Goal: Task Accomplishment & Management: Manage account settings

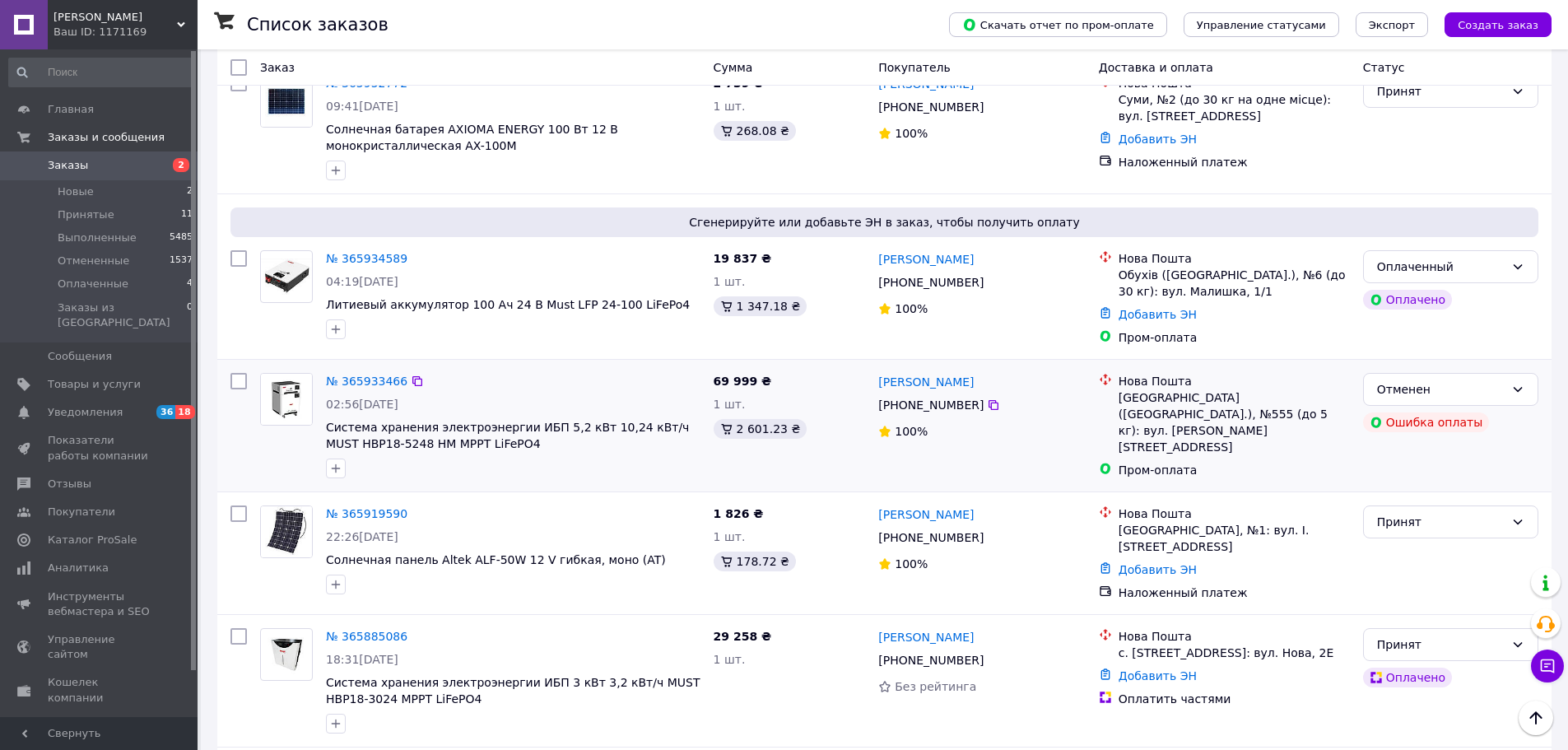
scroll to position [2140, 0]
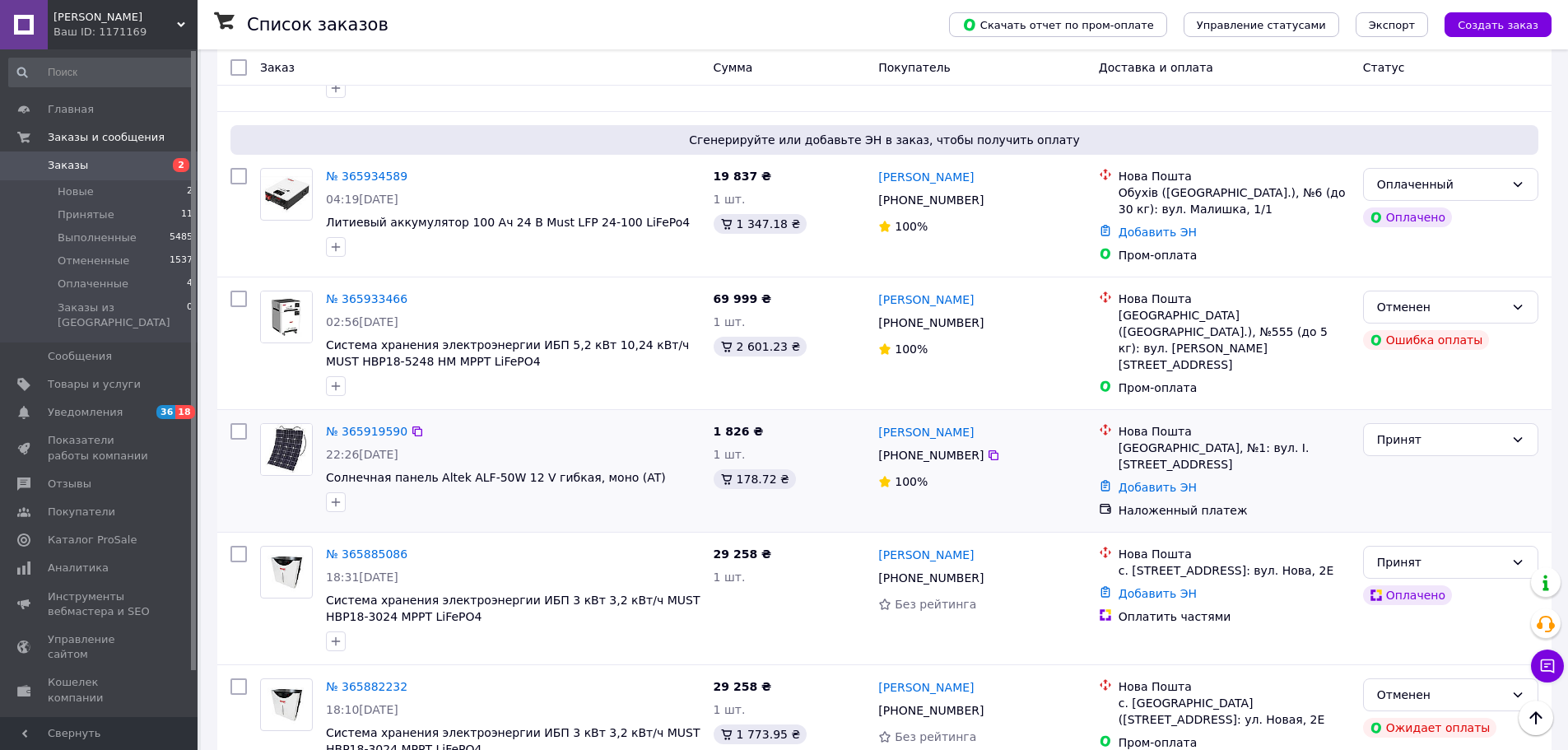
drag, startPoint x: 986, startPoint y: 346, endPoint x: 875, endPoint y: 350, distance: 111.1
click at [875, 417] on div "[PERSON_NAME] [PHONE_NUMBER]%" at bounding box center [981, 471] width 220 height 109
copy link "[PERSON_NAME]"
click at [988, 450] on icon at bounding box center [993, 455] width 10 height 10
drag, startPoint x: 637, startPoint y: 385, endPoint x: 431, endPoint y: 393, distance: 206.2
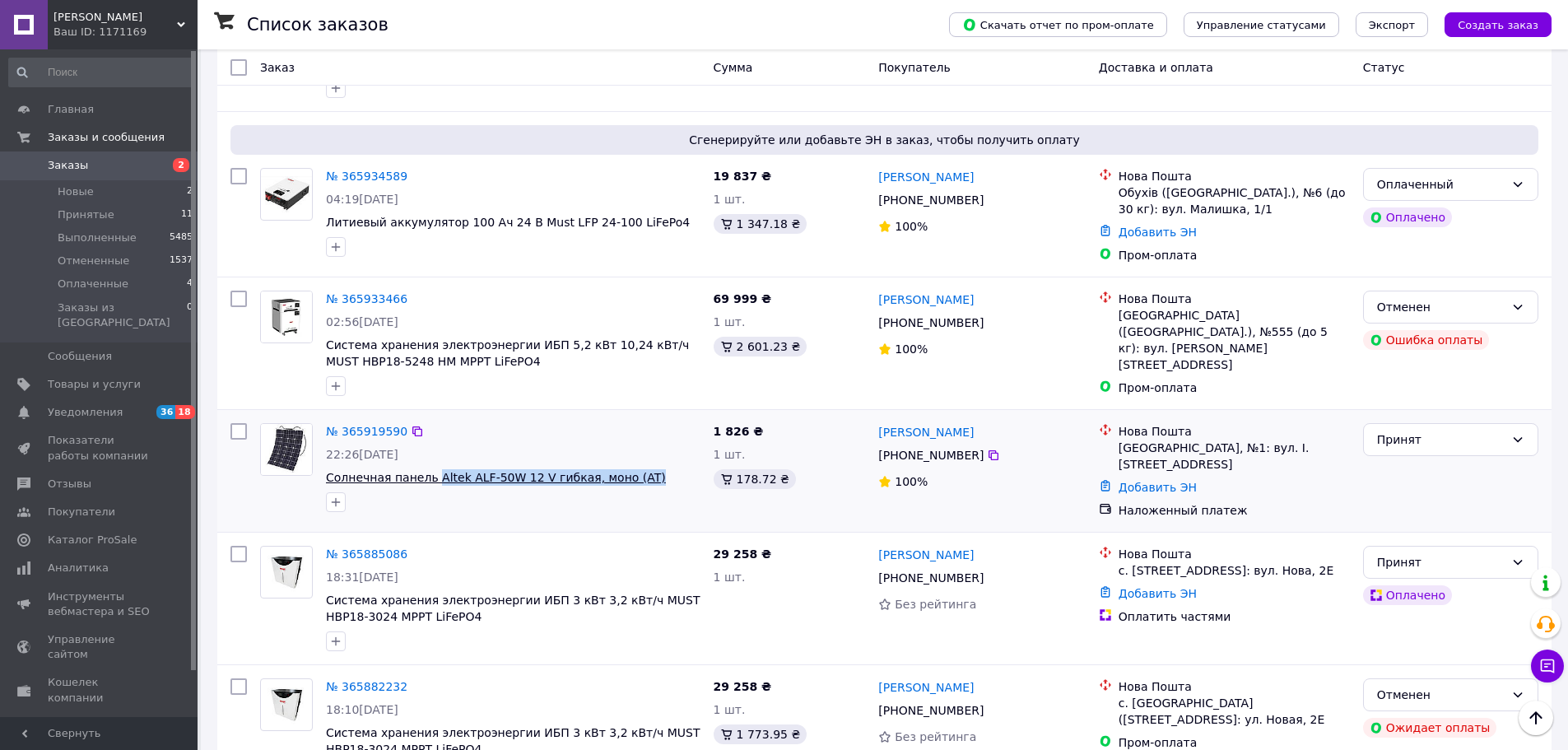
click at [431, 469] on span "Солнечная панель Altek ALF‐50W 12 V гибкая, моно (AT)" at bounding box center [513, 478] width 375 height 17
copy span "Altek ALF‐50W 12 V гибкая, моно (AT)"
drag, startPoint x: 1147, startPoint y: 358, endPoint x: 1223, endPoint y: 356, distance: 76.0
click at [1223, 440] on div "[GEOGRAPHIC_DATA], №1: вул. І. [STREET_ADDRESS]" at bounding box center [1233, 456] width 231 height 33
copy div "[GEOGRAPHIC_DATA], №1"
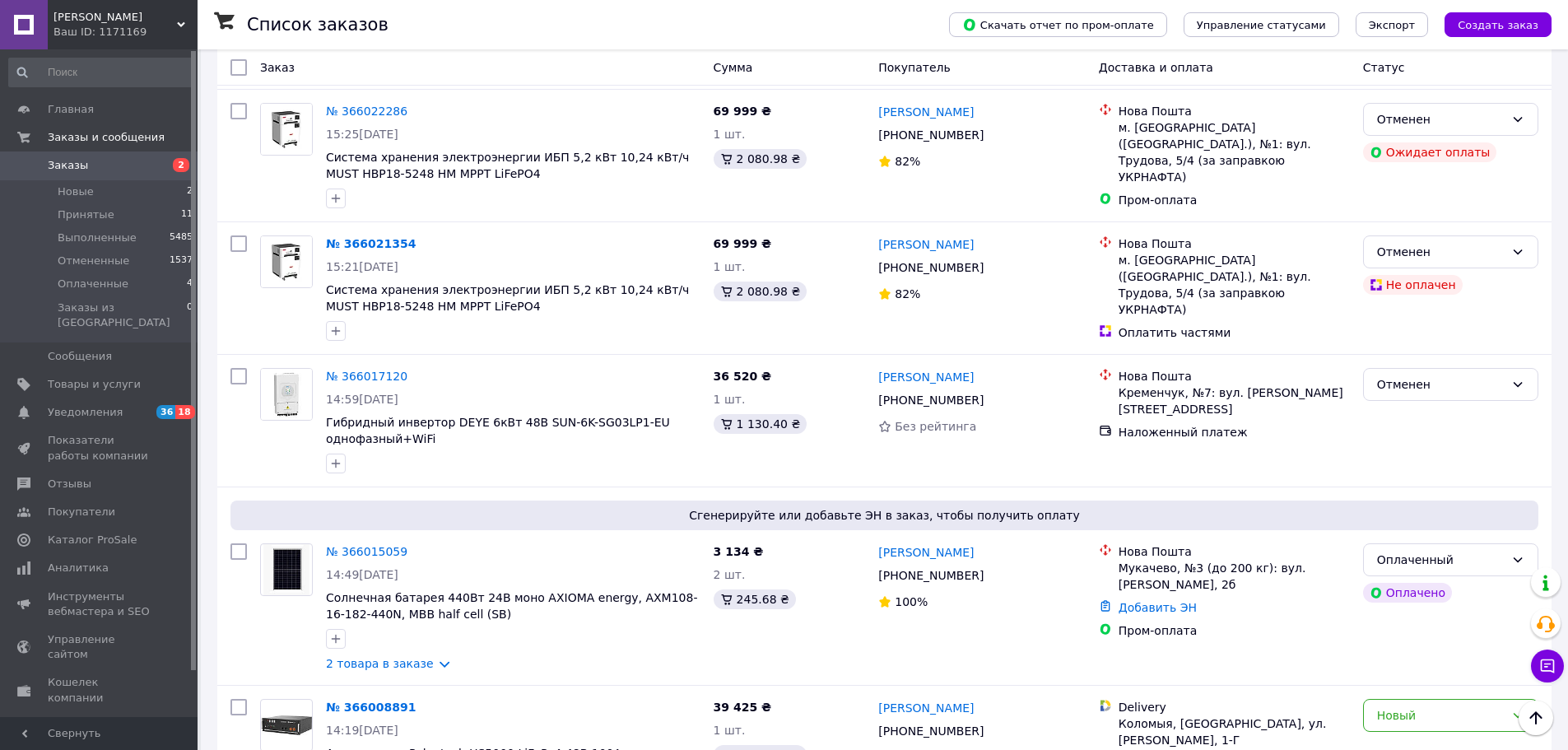
scroll to position [1314, 0]
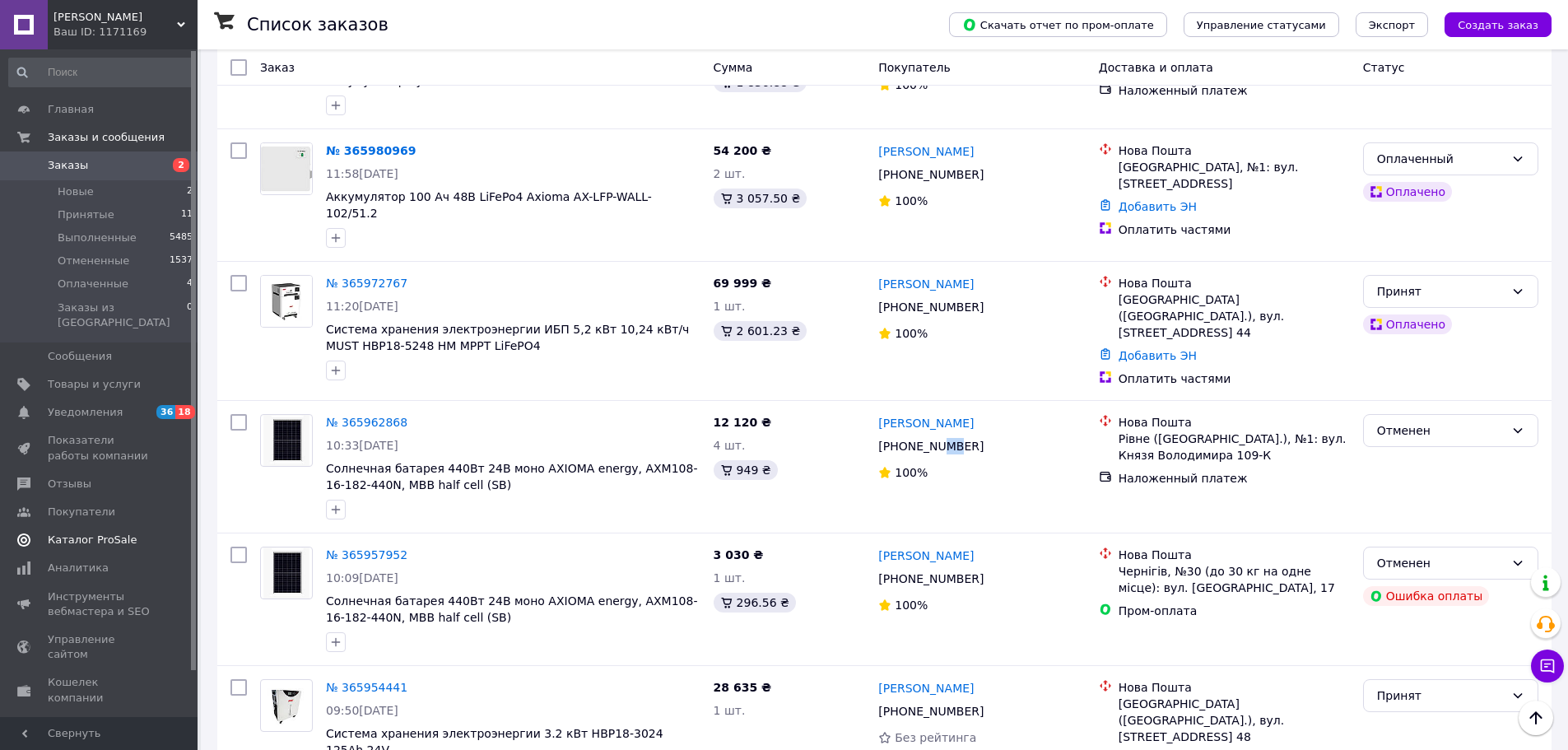
click at [124, 533] on span "Каталог ProSale" at bounding box center [100, 540] width 105 height 15
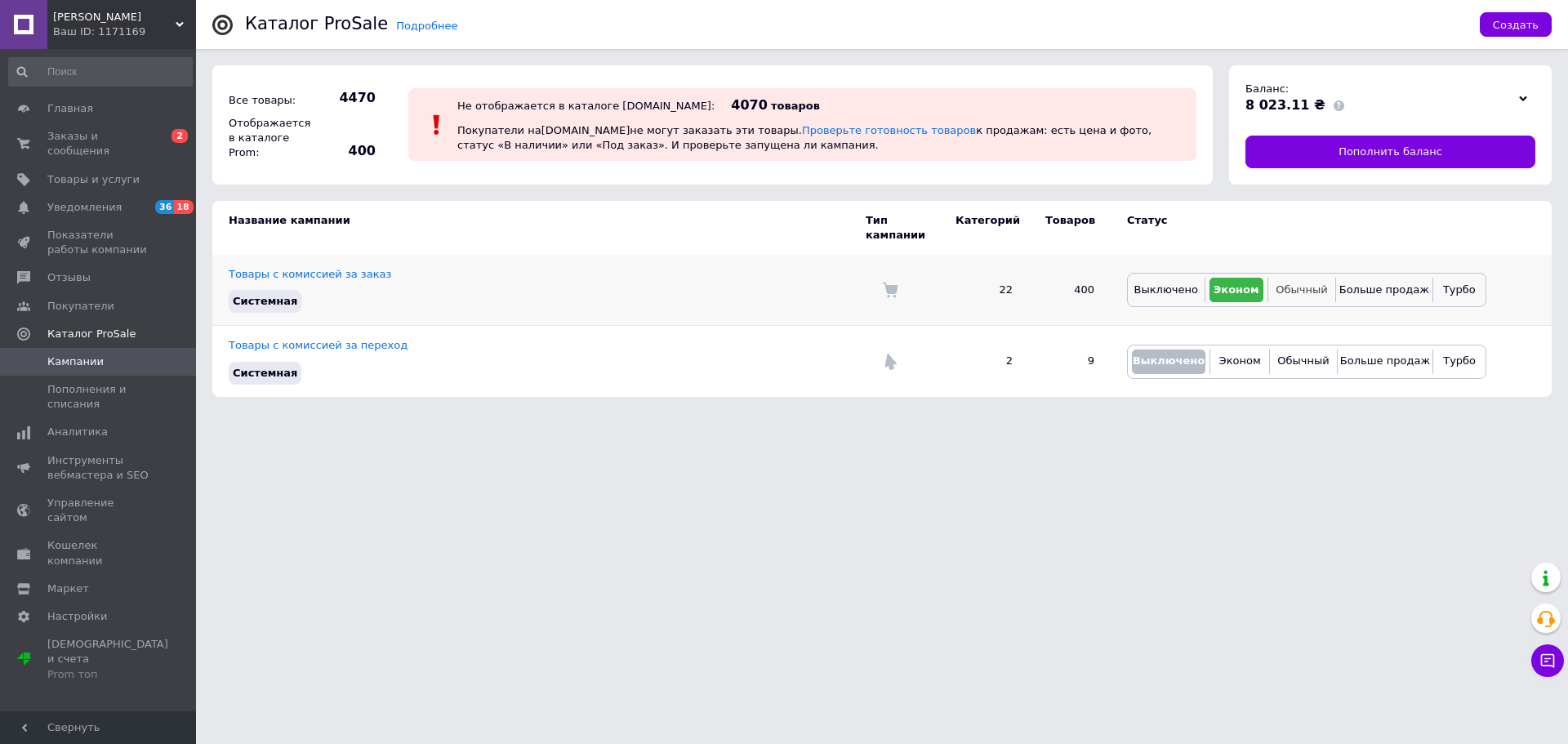
click at [1307, 283] on span "Обычный" at bounding box center [1301, 288] width 51 height 12
click at [89, 131] on span "Заказы и сообщения" at bounding box center [100, 143] width 104 height 29
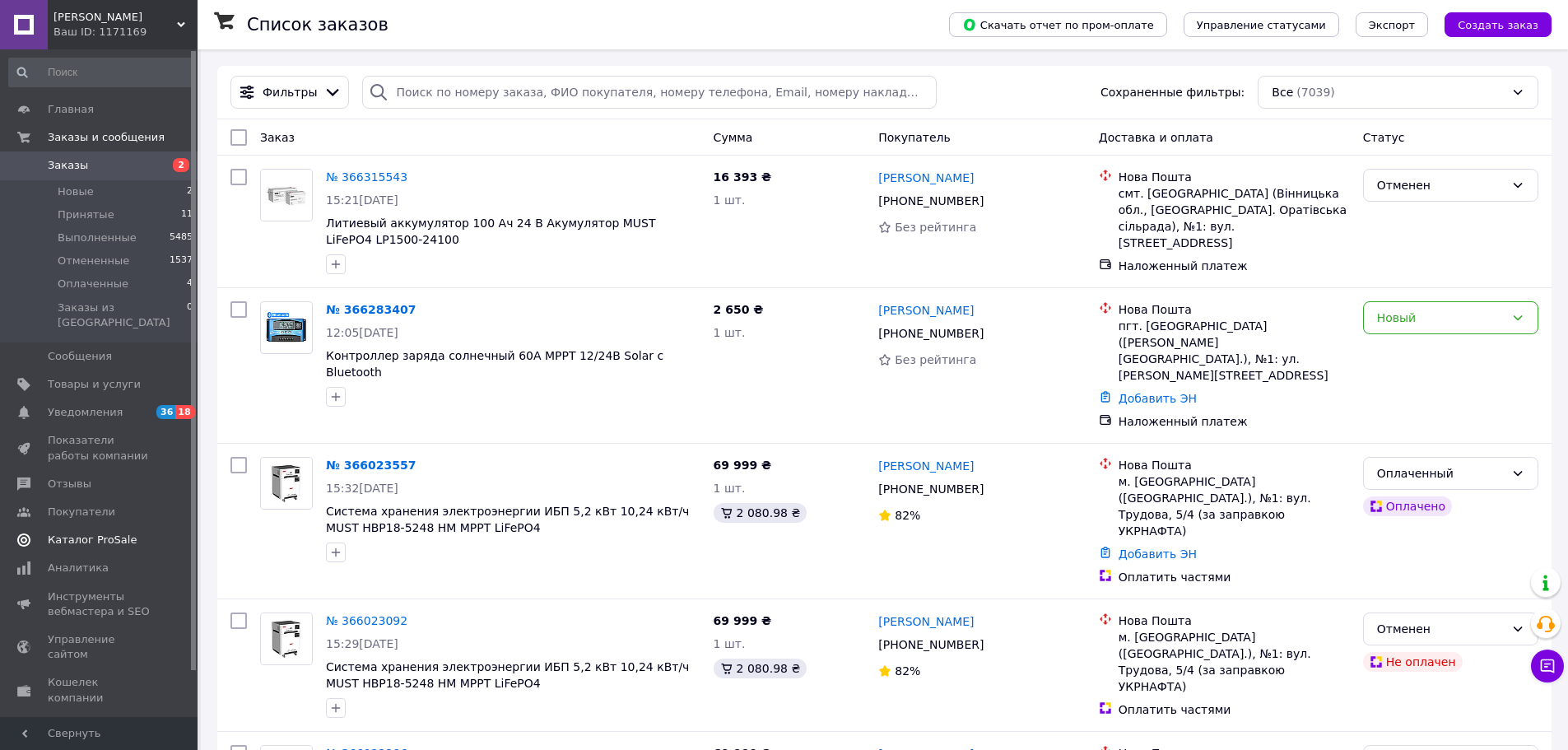
click at [105, 533] on span "Каталог ProSale" at bounding box center [92, 540] width 89 height 15
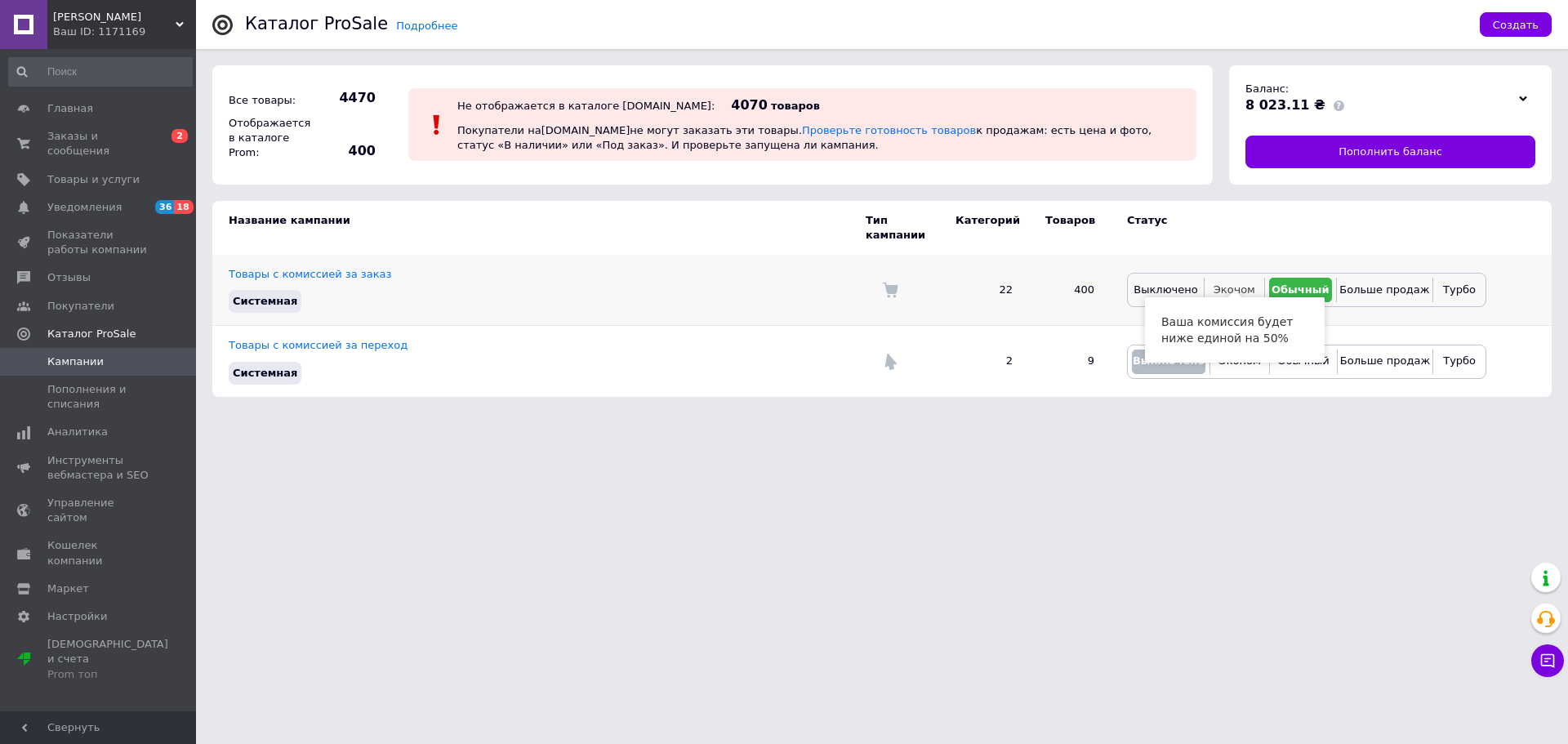
click at [1244, 283] on span "Эконом" at bounding box center [1235, 288] width 42 height 12
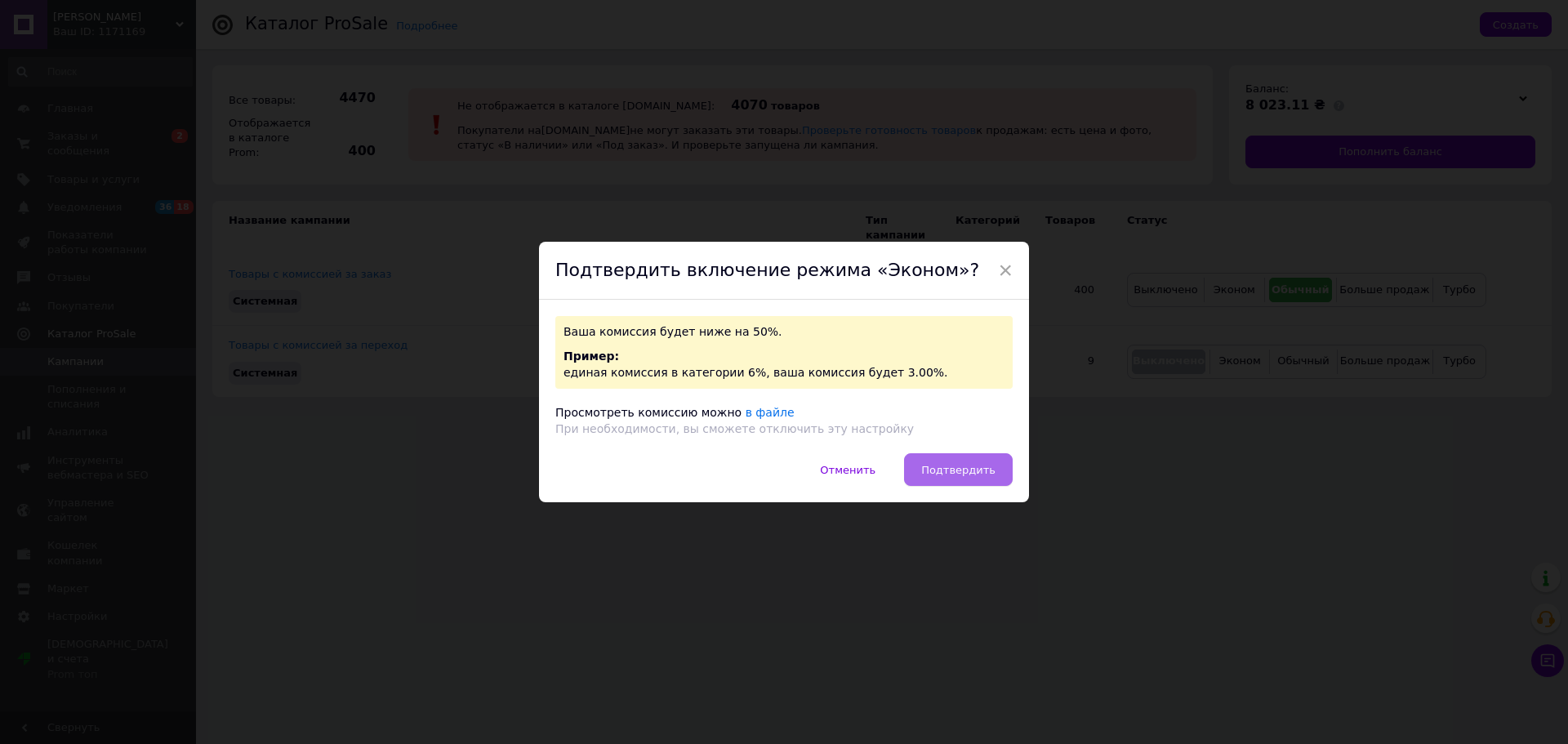
click at [915, 467] on button "Подтвердить" at bounding box center [958, 469] width 109 height 33
